Goal: Task Accomplishment & Management: Use online tool/utility

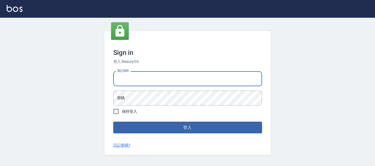
click at [156, 81] on input "電話號碼" at bounding box center [187, 78] width 149 height 15
type input "82951313"
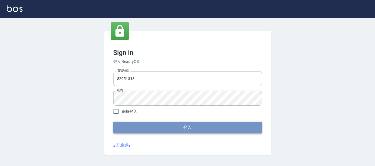
click at [252, 125] on button "登入" at bounding box center [187, 128] width 149 height 12
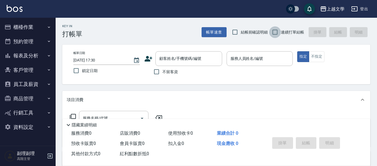
click at [274, 33] on input "連續打單結帳" at bounding box center [275, 32] width 12 height 12
checkbox input "true"
click at [155, 73] on input "不留客資" at bounding box center [157, 72] width 12 height 12
checkbox input "true"
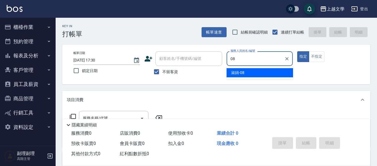
type input "淑娟-08"
type button "true"
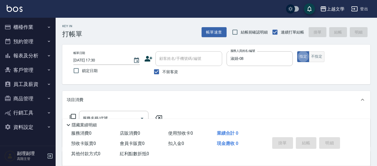
click at [321, 57] on button "不指定" at bounding box center [317, 56] width 16 height 11
click at [367, 9] on button "登出" at bounding box center [358, 9] width 21 height 10
